Goal: Use online tool/utility: Utilize a website feature to perform a specific function

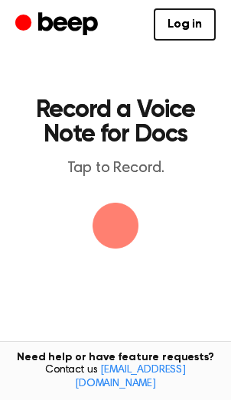
click at [116, 229] on img "button" at bounding box center [116, 226] width 46 height 46
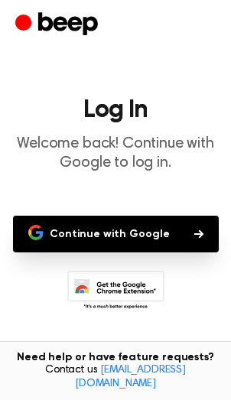
click at [97, 211] on main "Log In Welcome back! Continue with Google to log in. Continue with Google Don’t…" at bounding box center [115, 234] width 231 height 469
click at [88, 220] on button "Continue with Google" at bounding box center [116, 234] width 206 height 37
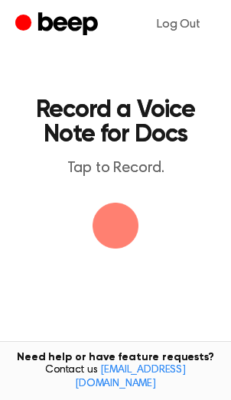
click at [148, 223] on span "button" at bounding box center [115, 225] width 67 height 67
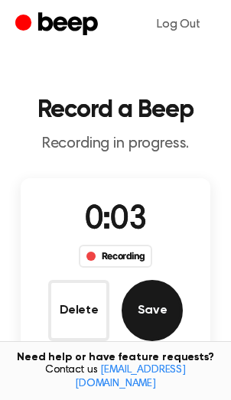
click at [150, 314] on button "Save" at bounding box center [152, 310] width 61 height 61
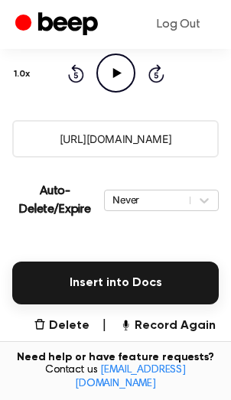
scroll to position [240, 0]
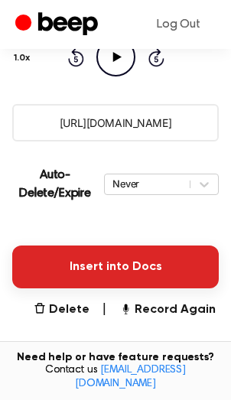
click at [96, 270] on button "Insert into Docs" at bounding box center [115, 267] width 207 height 43
